Goal: Navigation & Orientation: Find specific page/section

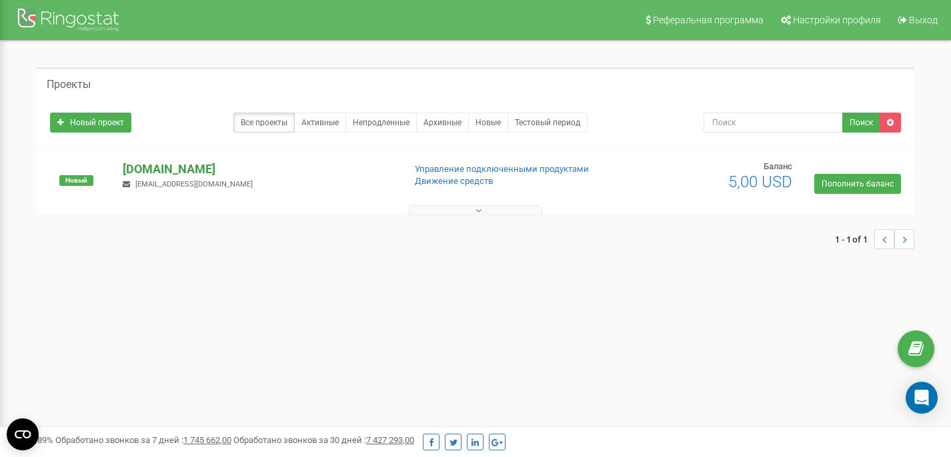
click at [171, 169] on p "[DOMAIN_NAME]" at bounding box center [258, 169] width 270 height 17
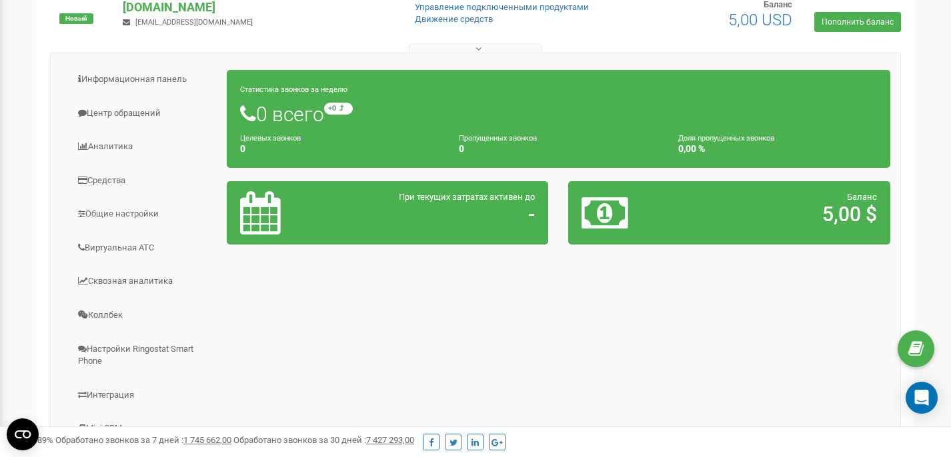
scroll to position [157, 0]
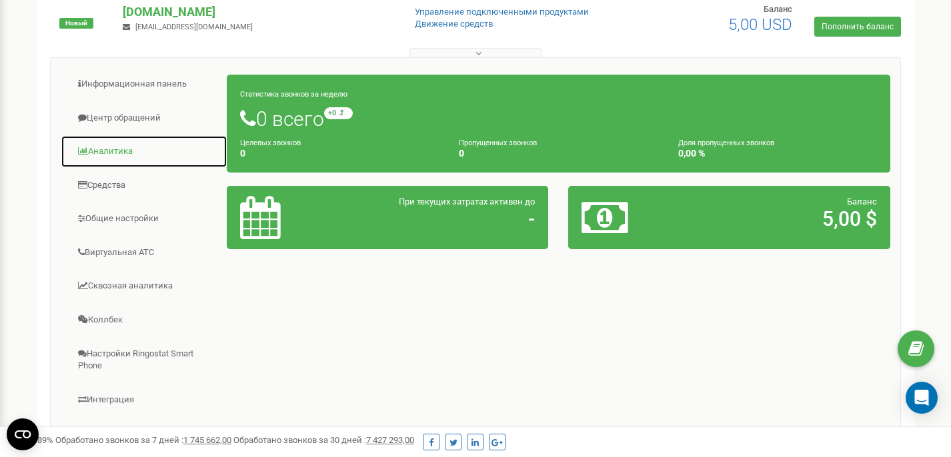
click at [111, 152] on link "Аналитика" at bounding box center [144, 151] width 167 height 33
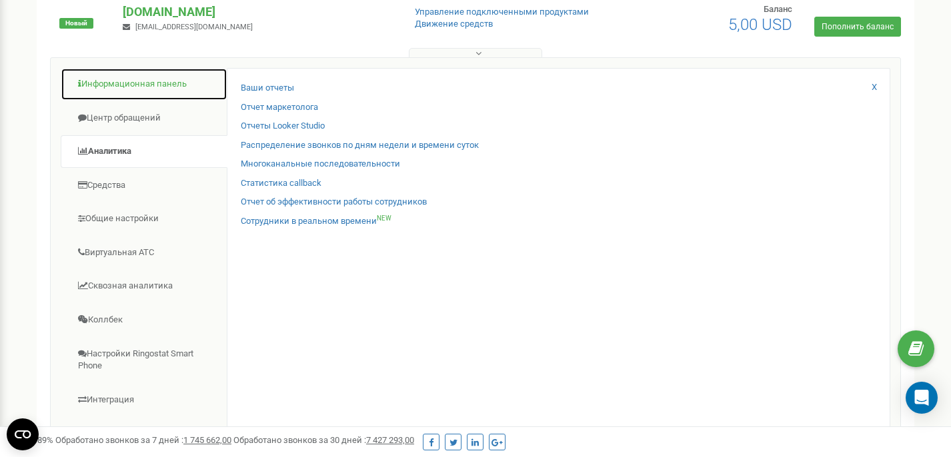
click at [127, 83] on link "Информационная панель" at bounding box center [144, 84] width 167 height 33
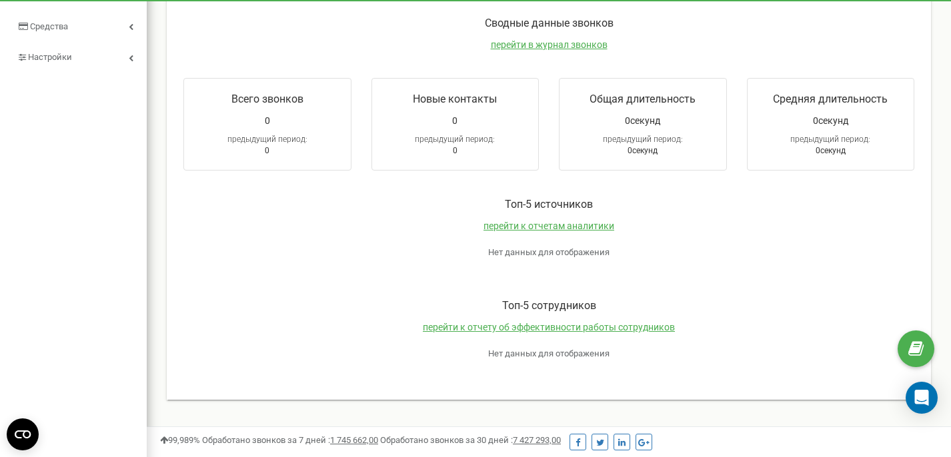
scroll to position [287, 0]
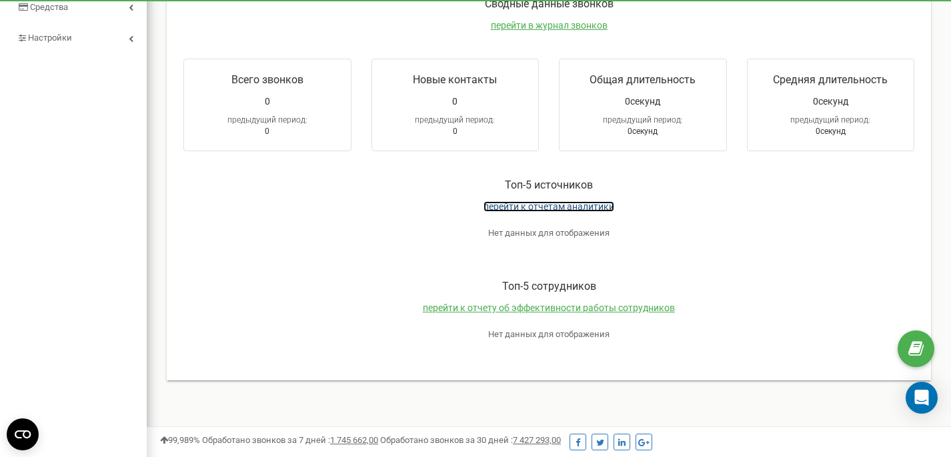
click at [557, 210] on span "перейти к отчетам аналитики" at bounding box center [548, 206] width 131 height 11
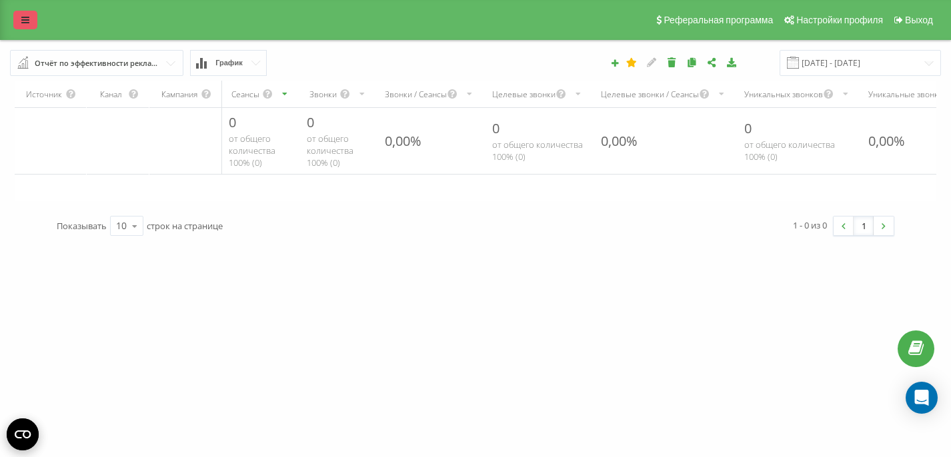
click at [27, 26] on link at bounding box center [25, 20] width 24 height 19
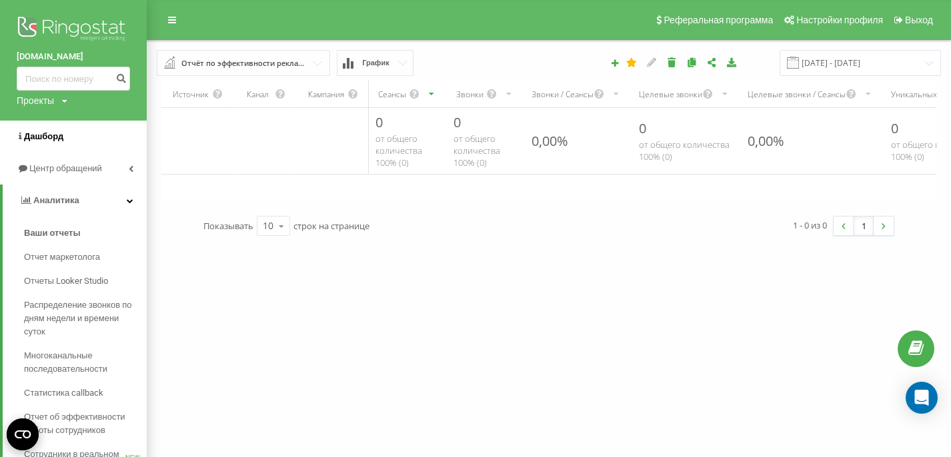
click at [44, 135] on span "Дашборд" at bounding box center [43, 136] width 39 height 10
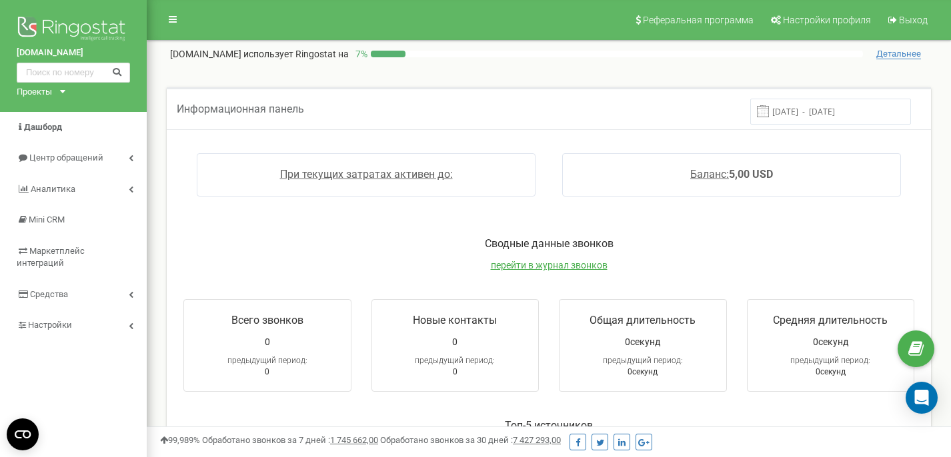
click at [147, 137] on div "Реферальная программа Настройки профиля Выход [DOMAIN_NAME] использует Ringosta…" at bounding box center [549, 400] width 804 height 800
click at [153, 165] on div "Реферальная программа Настройки профиля Выход [DOMAIN_NAME] использует Ringosta…" at bounding box center [549, 400] width 804 height 800
